Goal: Task Accomplishment & Management: Manage account settings

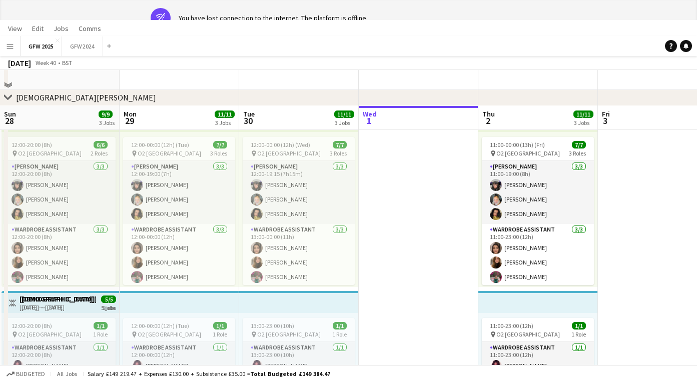
scroll to position [0, 239]
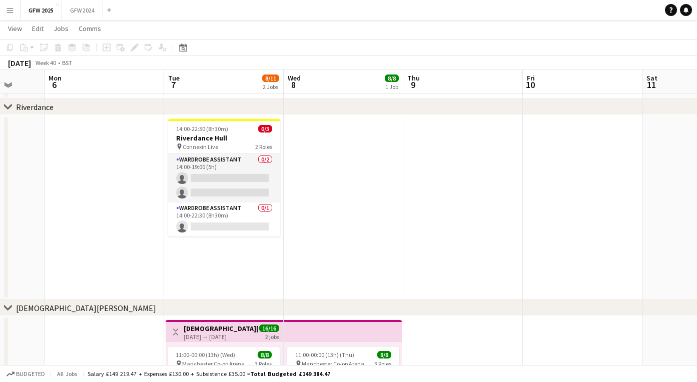
scroll to position [0, 315]
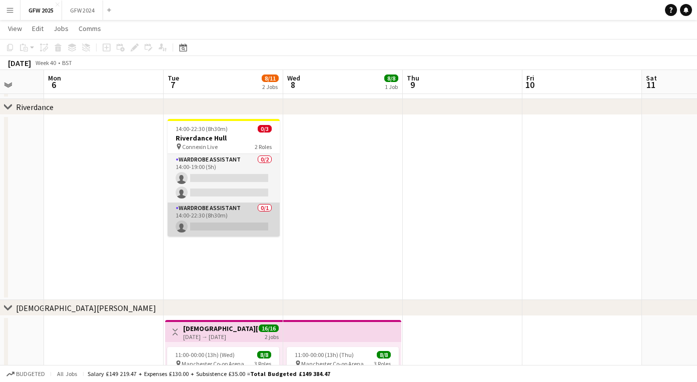
click at [229, 214] on app-card-role "Wardrobe Assistant 0/1 14:00-22:30 (8h30m) single-neutral-actions" at bounding box center [224, 220] width 112 height 34
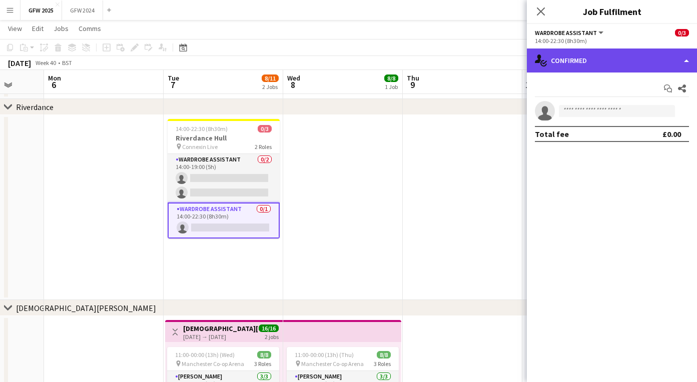
click at [582, 61] on div "single-neutral-actions-check-2 Confirmed" at bounding box center [612, 61] width 170 height 24
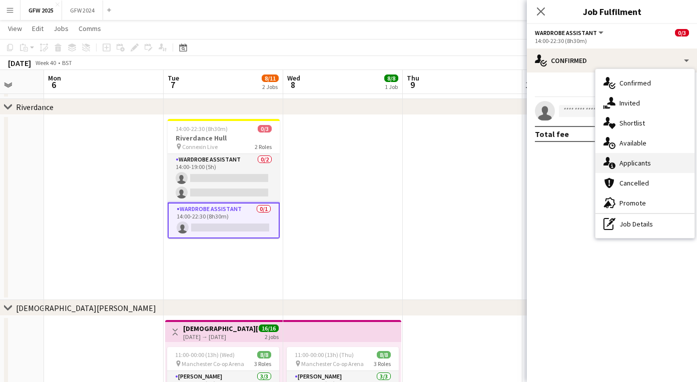
click at [620, 164] on span "Applicants" at bounding box center [635, 163] width 32 height 9
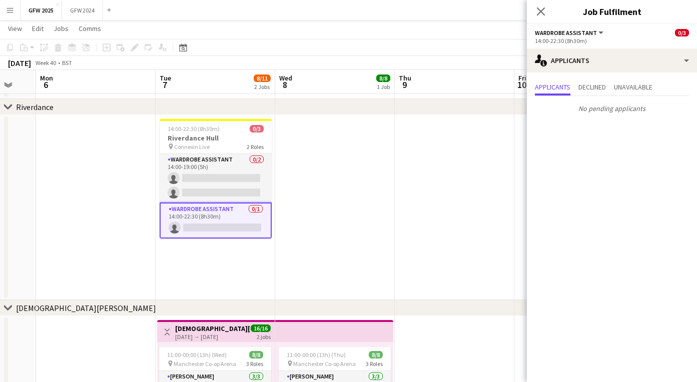
scroll to position [0, 331]
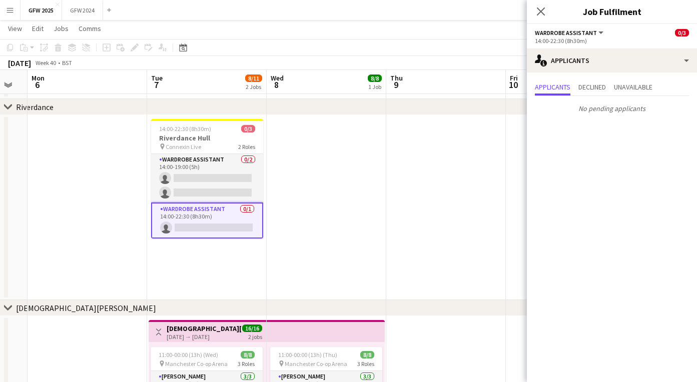
click at [222, 217] on app-card-role "Wardrobe Assistant 0/1 14:00-22:30 (8h30m) single-neutral-actions" at bounding box center [207, 221] width 112 height 36
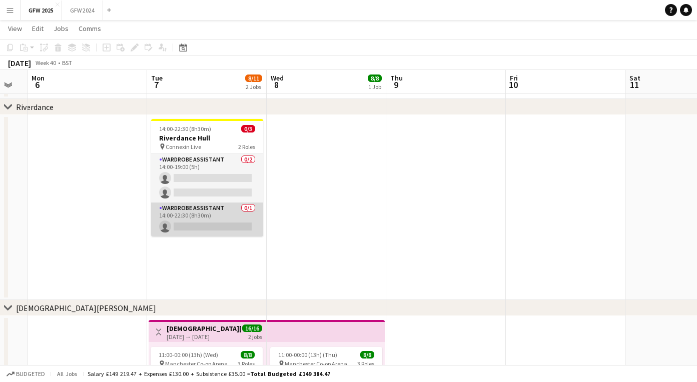
click at [222, 217] on app-card-role "Wardrobe Assistant 0/1 14:00-22:30 (8h30m) single-neutral-actions" at bounding box center [207, 220] width 112 height 34
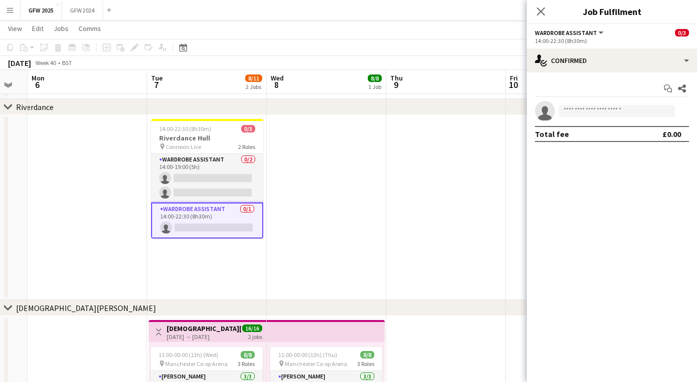
click at [598, 32] on button "Wardrobe Assistant" at bounding box center [570, 33] width 70 height 8
click at [579, 64] on li "Wardrobe Assistant" at bounding box center [573, 66] width 60 height 9
click at [595, 32] on button "Wardrobe Assistant" at bounding box center [570, 33] width 70 height 8
click at [573, 51] on li "All roles" at bounding box center [573, 49] width 60 height 9
click at [566, 32] on button "All roles" at bounding box center [553, 33] width 36 height 8
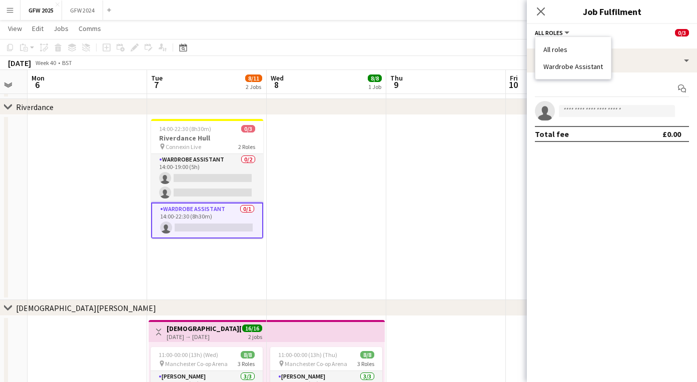
click at [567, 67] on li "Wardrobe Assistant" at bounding box center [573, 66] width 60 height 9
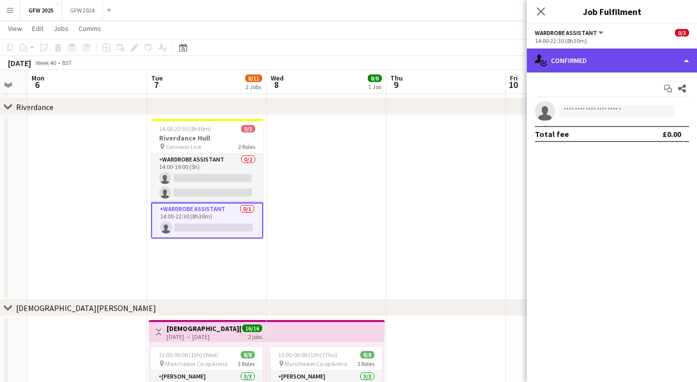
click at [572, 62] on div "single-neutral-actions-check-2 Confirmed" at bounding box center [612, 61] width 170 height 24
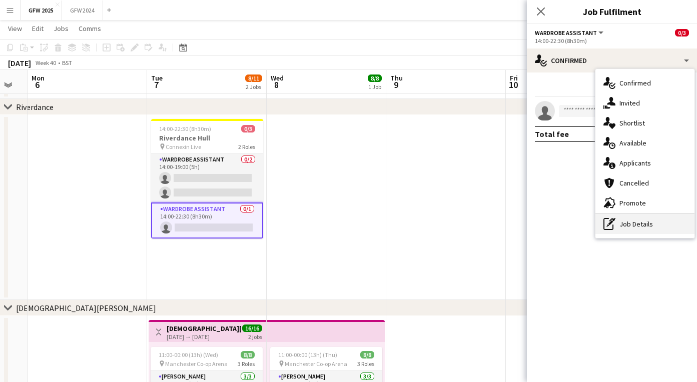
click at [628, 220] on div "pen-write Job Details" at bounding box center [644, 224] width 99 height 20
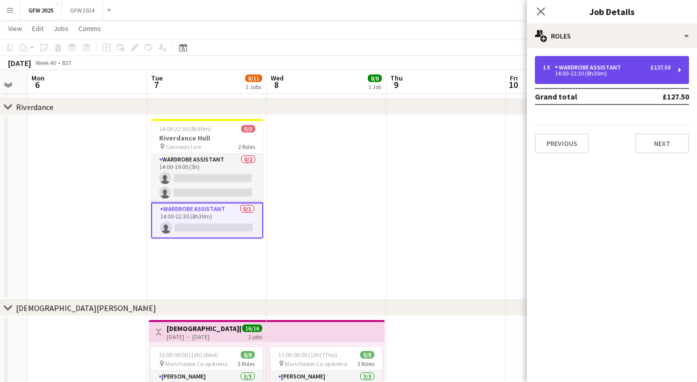
click at [613, 76] on div "14:00-22:30 (8h30m)" at bounding box center [607, 73] width 128 height 5
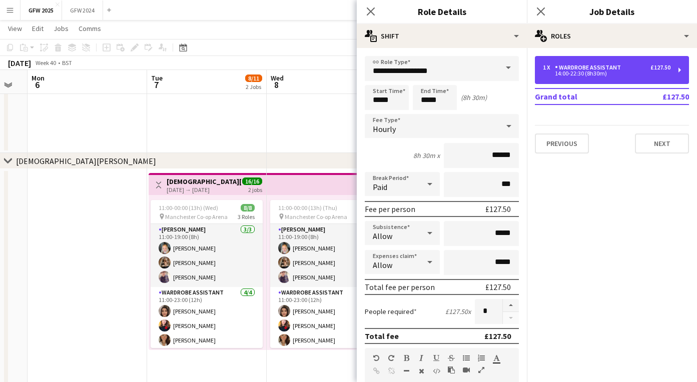
scroll to position [0, 0]
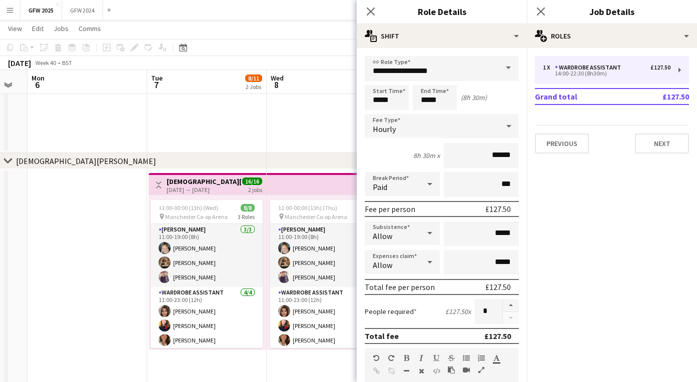
click at [504, 66] on span at bounding box center [508, 68] width 21 height 24
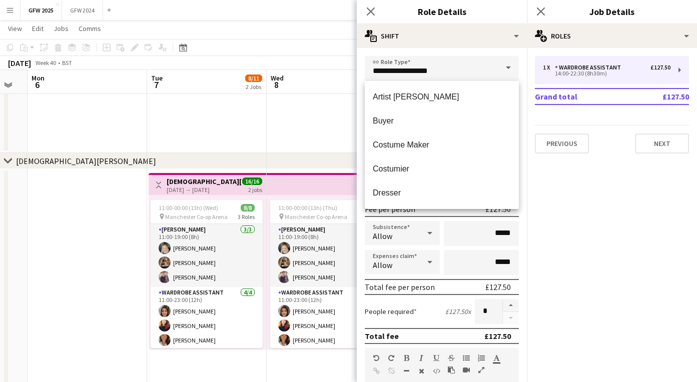
click at [504, 66] on span at bounding box center [508, 68] width 21 height 24
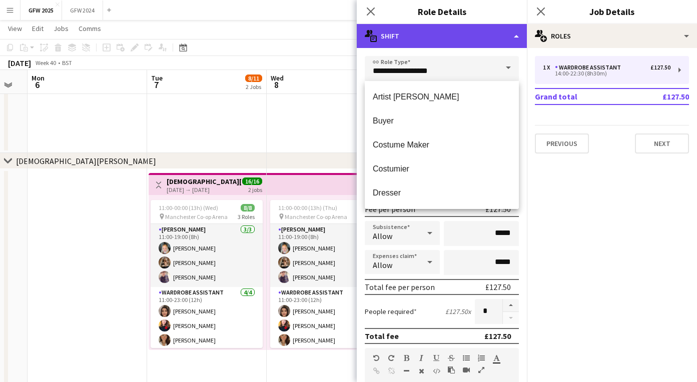
click at [487, 33] on div "multiple-actions-text Shift" at bounding box center [442, 36] width 170 height 24
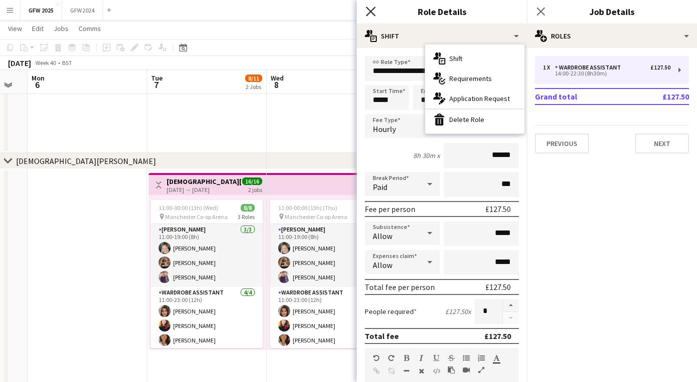
click at [372, 14] on icon "Close pop-in" at bounding box center [371, 12] width 10 height 10
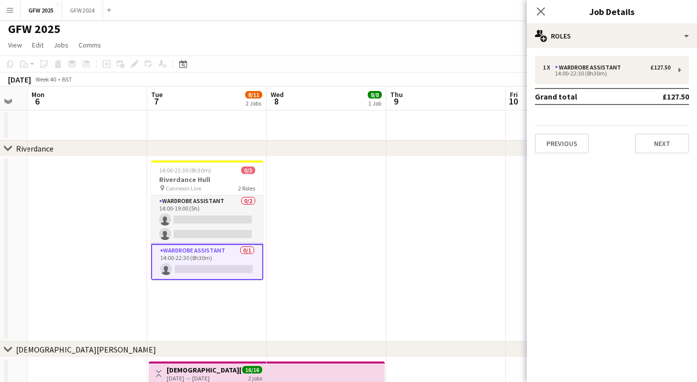
scroll to position [2, 0]
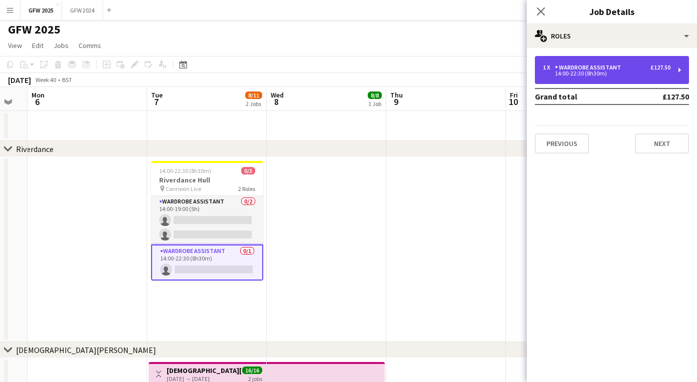
click at [556, 72] on div "14:00-22:30 (8h30m)" at bounding box center [607, 73] width 128 height 5
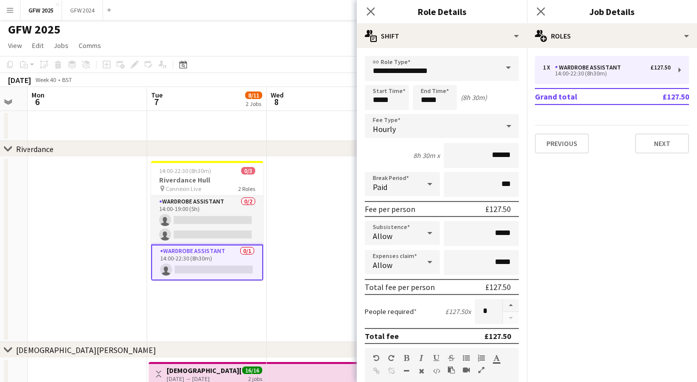
click at [306, 249] on app-date-cell at bounding box center [327, 249] width 120 height 185
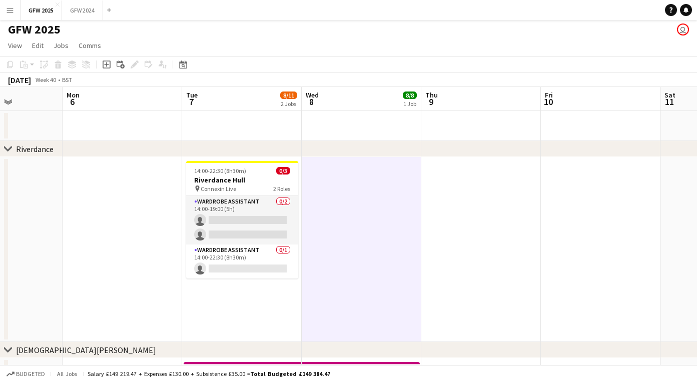
scroll to position [0, 295]
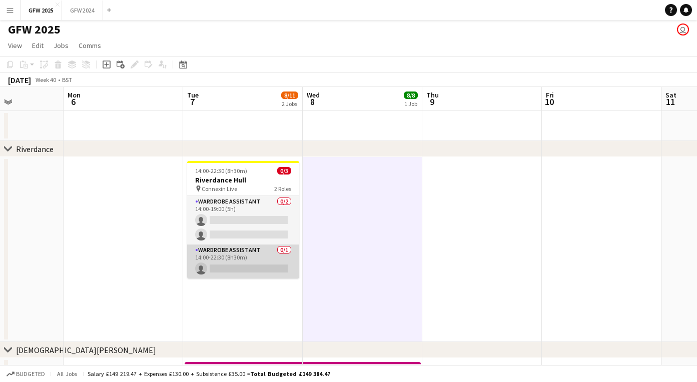
click at [267, 265] on app-card-role "Wardrobe Assistant 0/1 14:00-22:30 (8h30m) single-neutral-actions" at bounding box center [243, 262] width 112 height 34
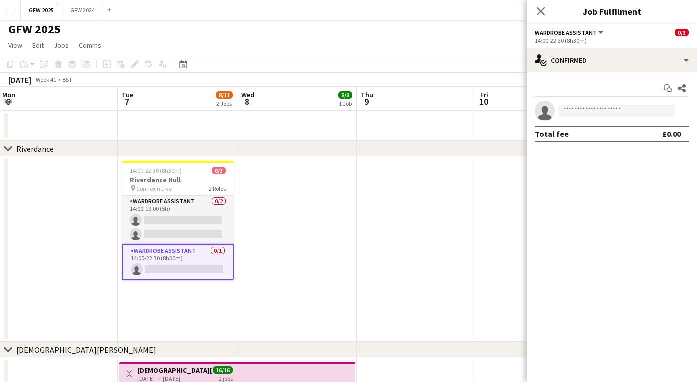
scroll to position [0, 240]
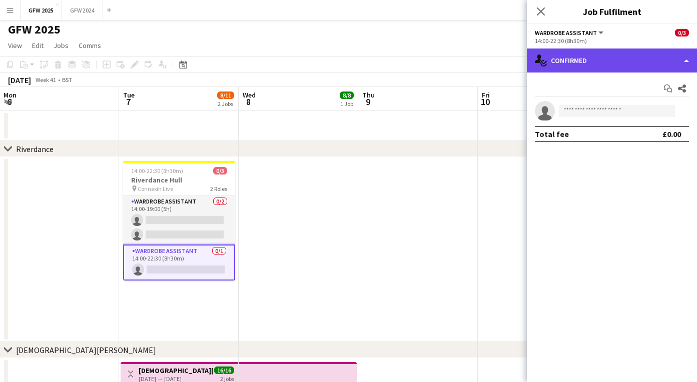
click at [579, 70] on div "single-neutral-actions-check-2 Confirmed" at bounding box center [612, 61] width 170 height 24
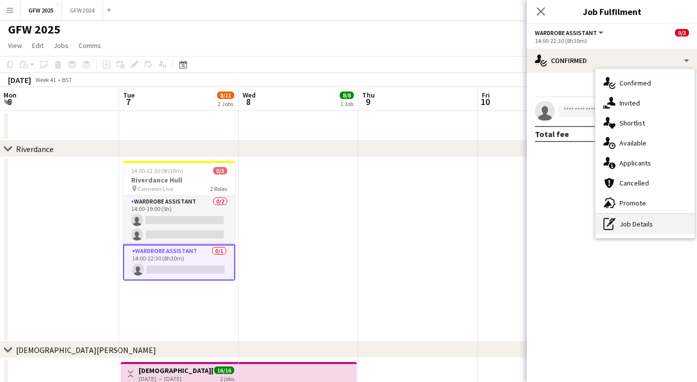
click at [614, 221] on icon at bounding box center [612, 220] width 6 height 4
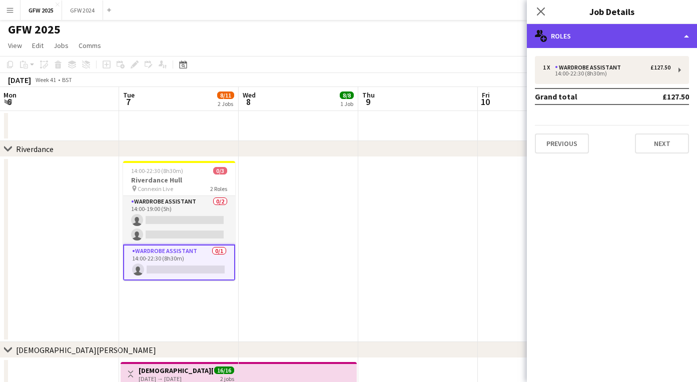
click at [578, 35] on div "multiple-users-add Roles" at bounding box center [612, 36] width 170 height 24
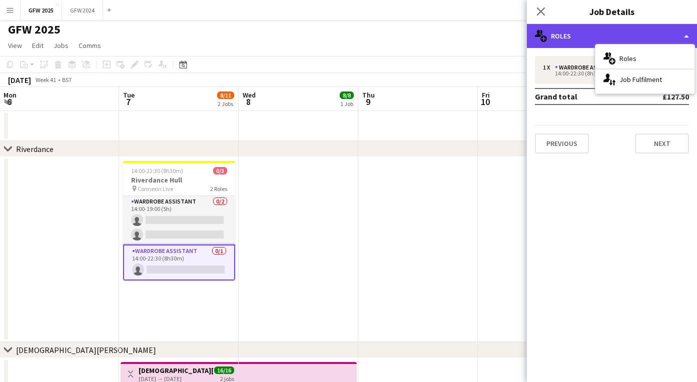
click at [572, 34] on div "multiple-users-add Roles" at bounding box center [612, 36] width 170 height 24
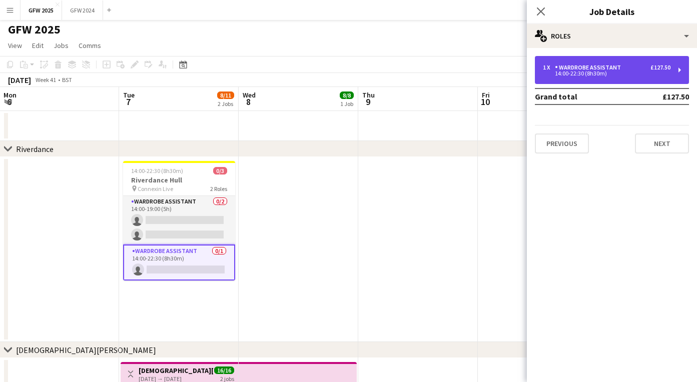
click at [575, 64] on div "1 x Wardrobe Assistant £127.50 14:00-22:30 (8h30m)" at bounding box center [612, 70] width 154 height 28
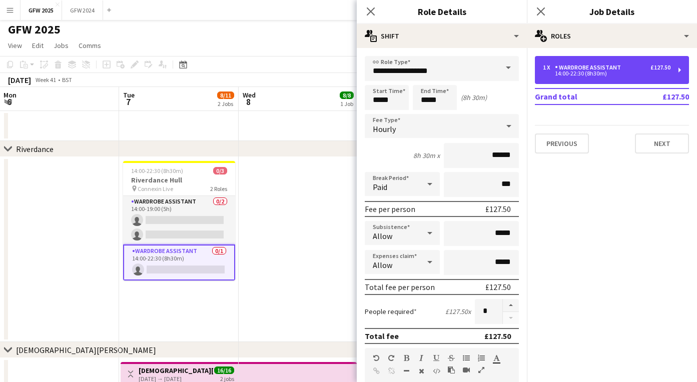
scroll to position [0, 0]
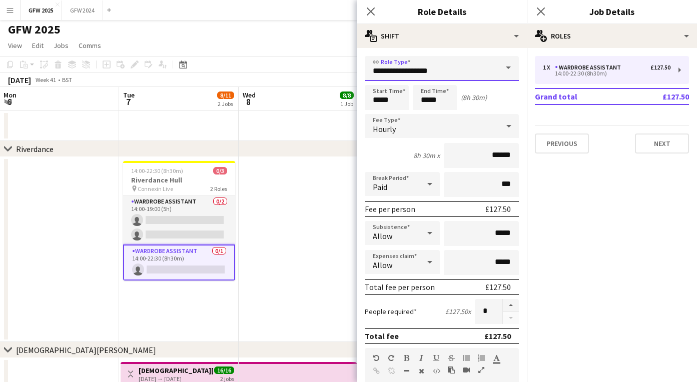
click at [476, 79] on input "**********" at bounding box center [442, 68] width 154 height 25
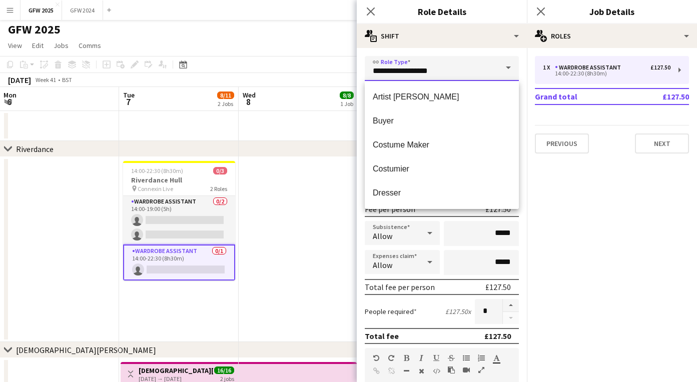
click at [467, 61] on input "**********" at bounding box center [442, 68] width 154 height 25
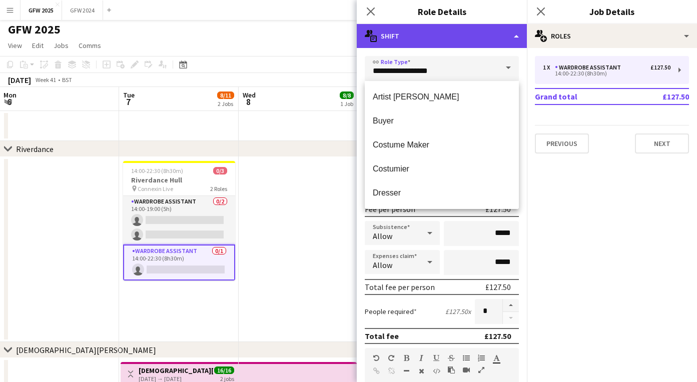
click at [499, 42] on div "multiple-actions-text Shift" at bounding box center [442, 36] width 170 height 24
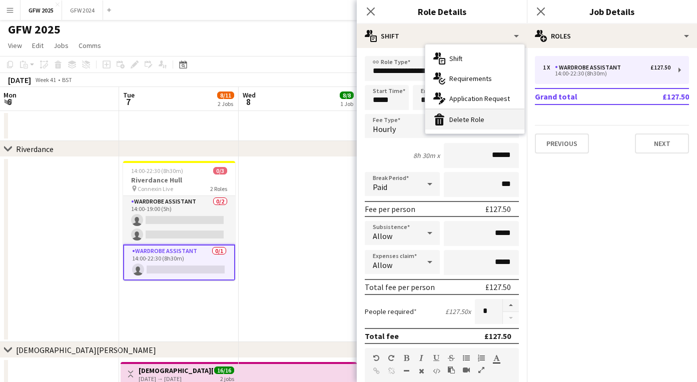
click at [477, 118] on div "bin-2 Delete Role" at bounding box center [474, 120] width 99 height 20
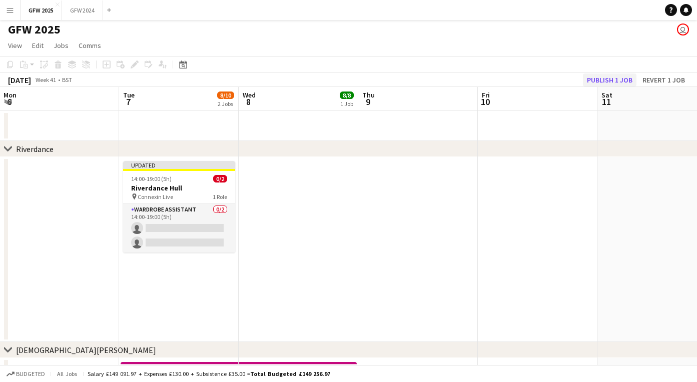
click at [605, 78] on button "Publish 1 job" at bounding box center [610, 80] width 54 height 13
